Goal: Information Seeking & Learning: Learn about a topic

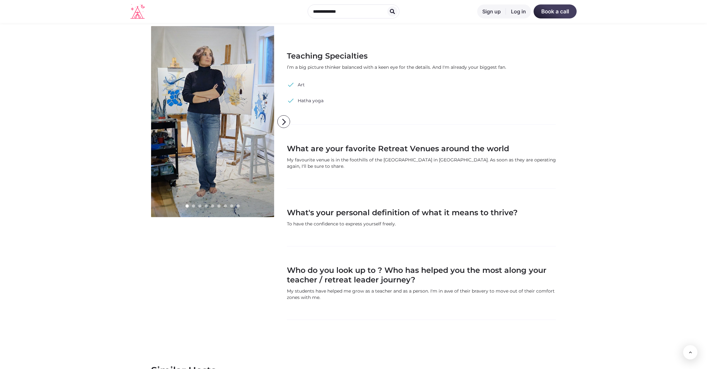
scroll to position [380, 0]
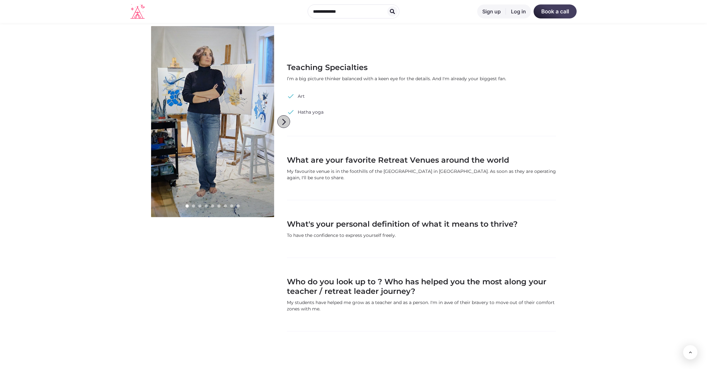
click at [284, 123] on icon "arrow_forward_ios" at bounding box center [284, 122] width 13 height 13
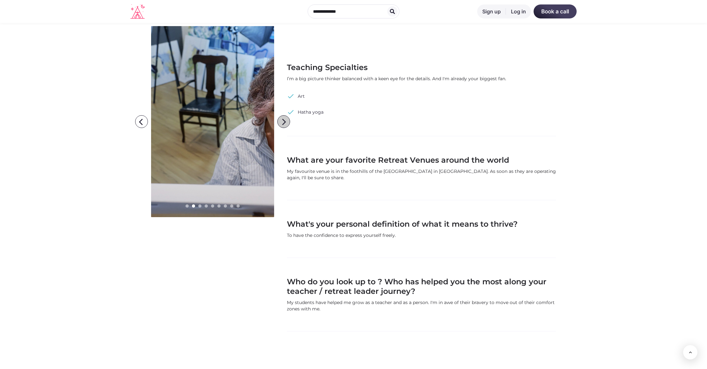
click at [284, 123] on icon "arrow_forward_ios" at bounding box center [284, 122] width 13 height 13
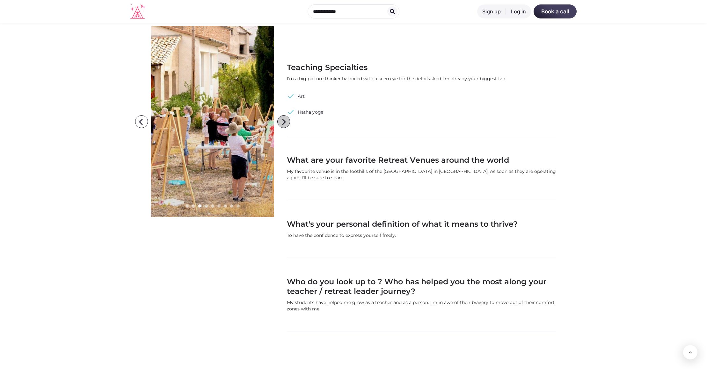
click at [284, 123] on icon "arrow_forward_ios" at bounding box center [284, 122] width 13 height 13
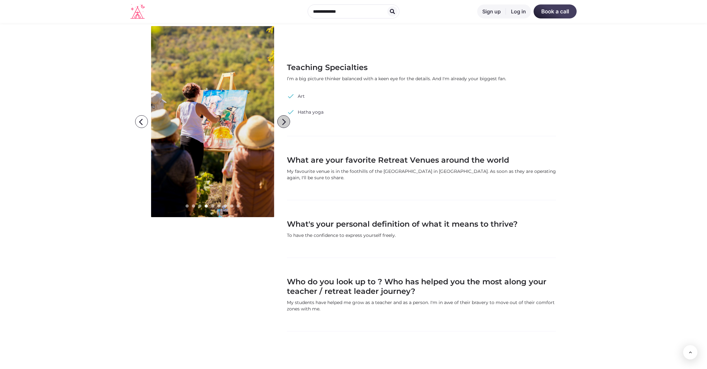
click at [284, 123] on icon "arrow_forward_ios" at bounding box center [284, 122] width 13 height 13
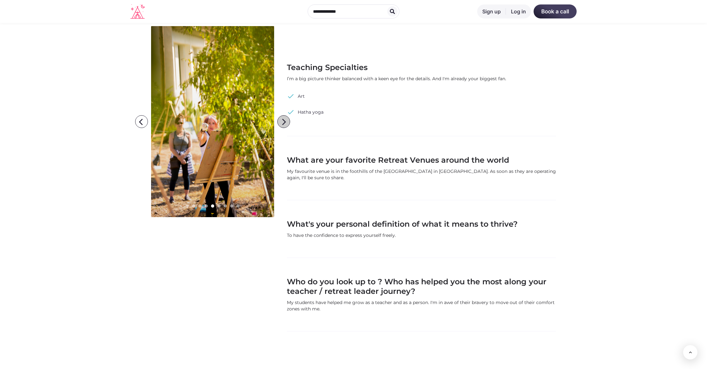
click at [284, 123] on icon "arrow_forward_ios" at bounding box center [284, 122] width 13 height 13
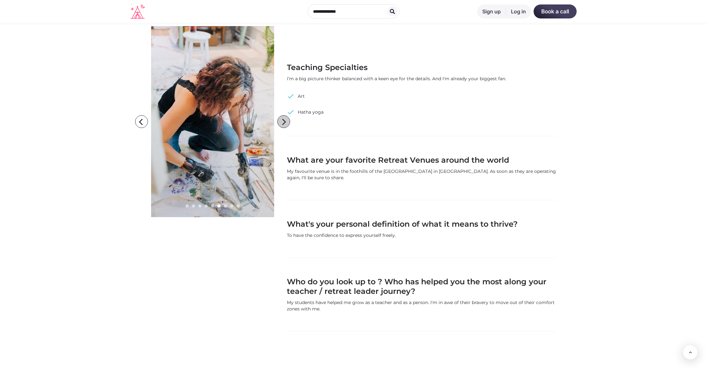
click at [284, 123] on icon "arrow_forward_ios" at bounding box center [284, 122] width 13 height 13
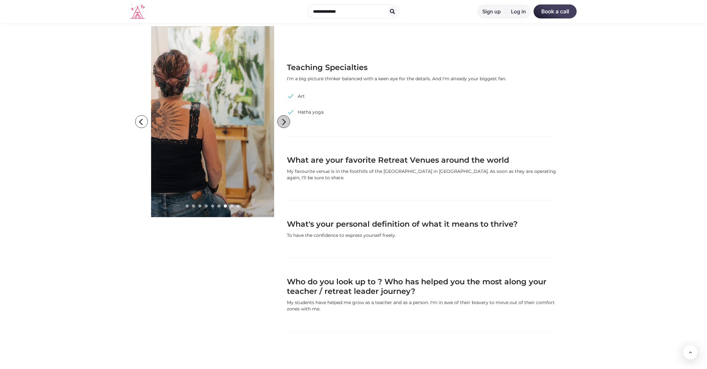
click at [284, 123] on icon "arrow_forward_ios" at bounding box center [284, 122] width 13 height 13
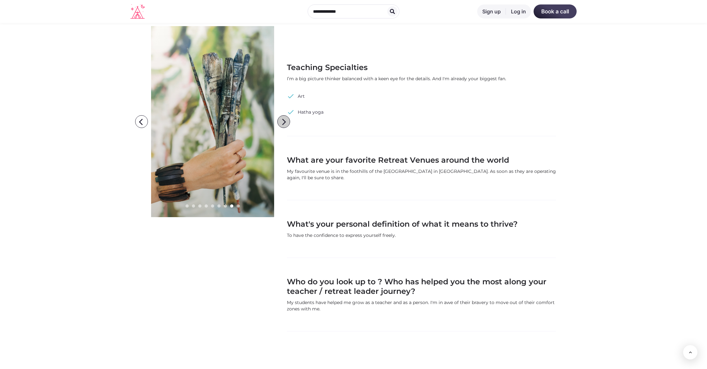
click at [284, 123] on icon "arrow_forward_ios" at bounding box center [284, 122] width 13 height 13
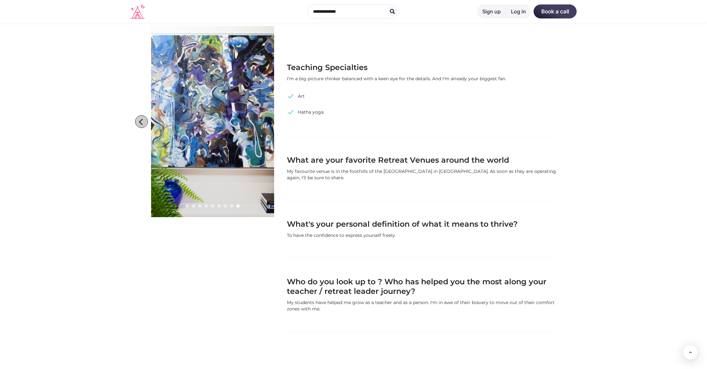
click at [141, 122] on icon "arrow_back_ios" at bounding box center [142, 122] width 13 height 13
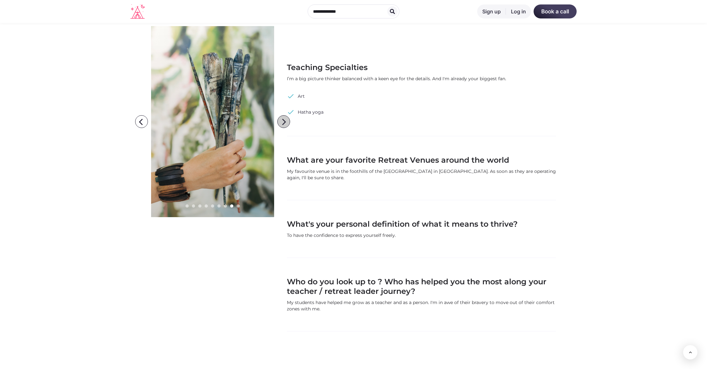
click at [284, 123] on icon "arrow_forward_ios" at bounding box center [284, 122] width 13 height 13
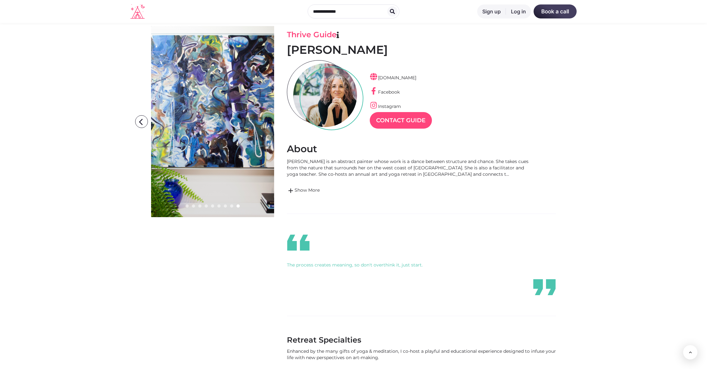
scroll to position [0, 0]
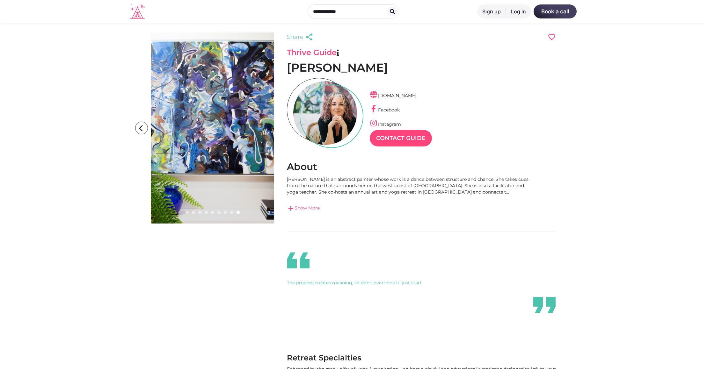
click at [300, 209] on link "add Show More" at bounding box center [411, 209] width 249 height 8
